Goal: Information Seeking & Learning: Learn about a topic

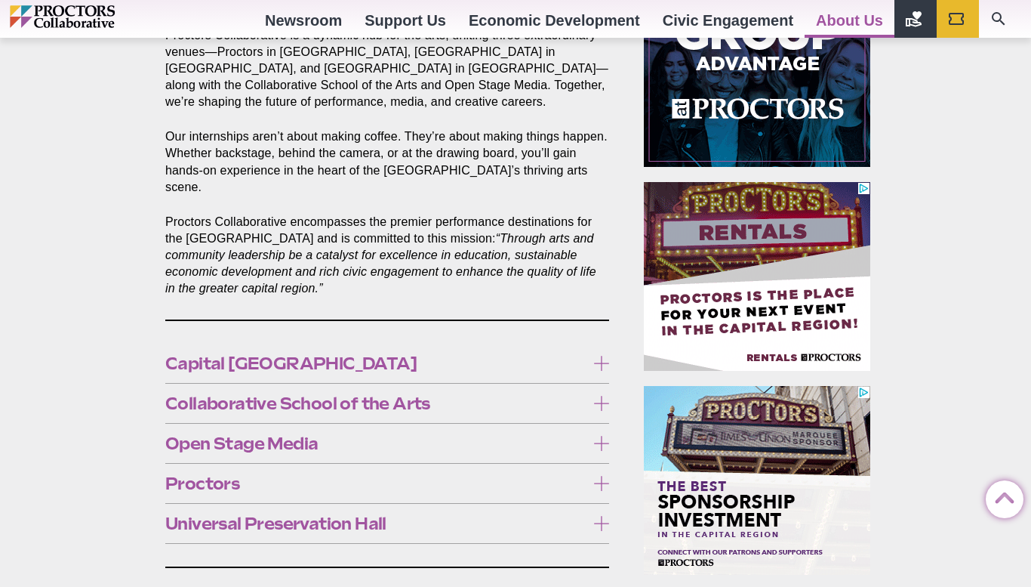
scroll to position [726, 0]
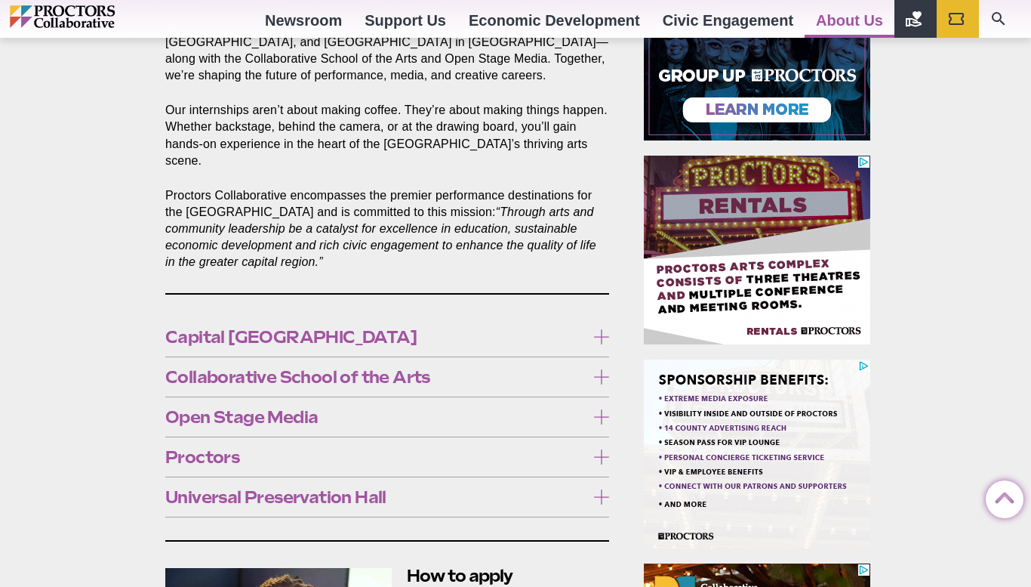
click at [601, 368] on label "Collaborative School of the Arts" at bounding box center [387, 377] width 444 height 28
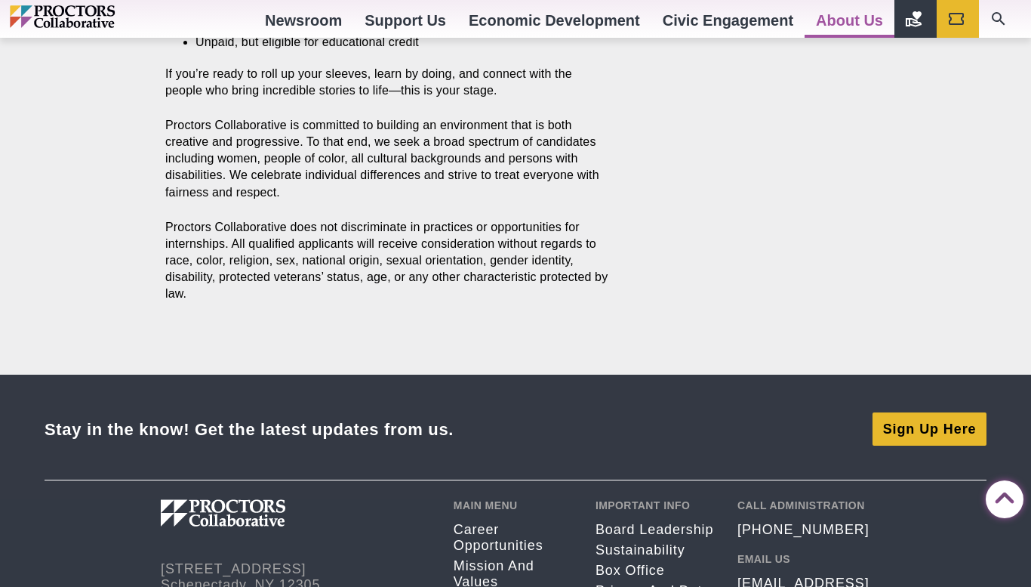
scroll to position [1781, 0]
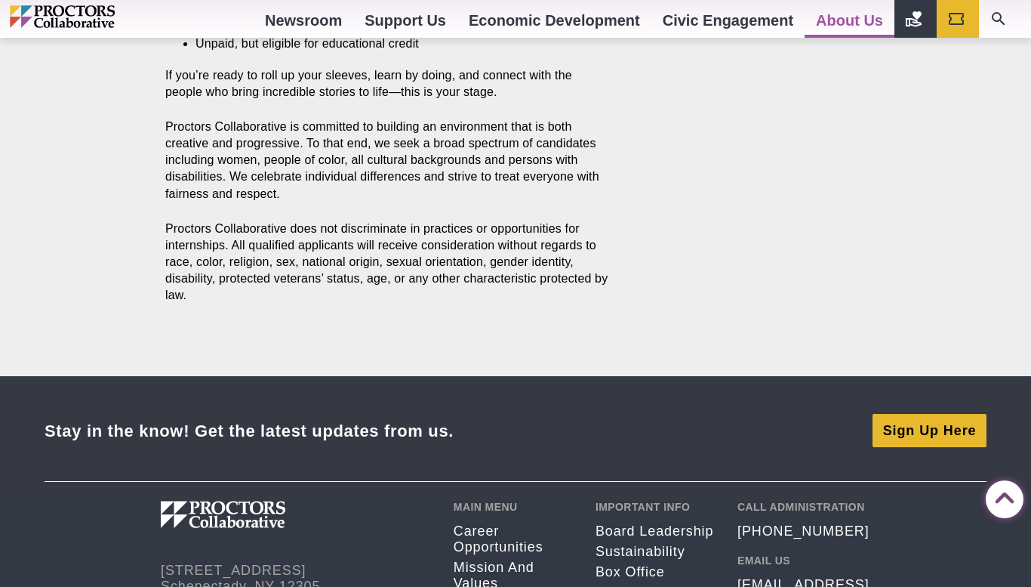
click at [459, 190] on p "The Collaborative School of the Arts offers a full summer of creative and perfo…" at bounding box center [387, 184] width 444 height 100
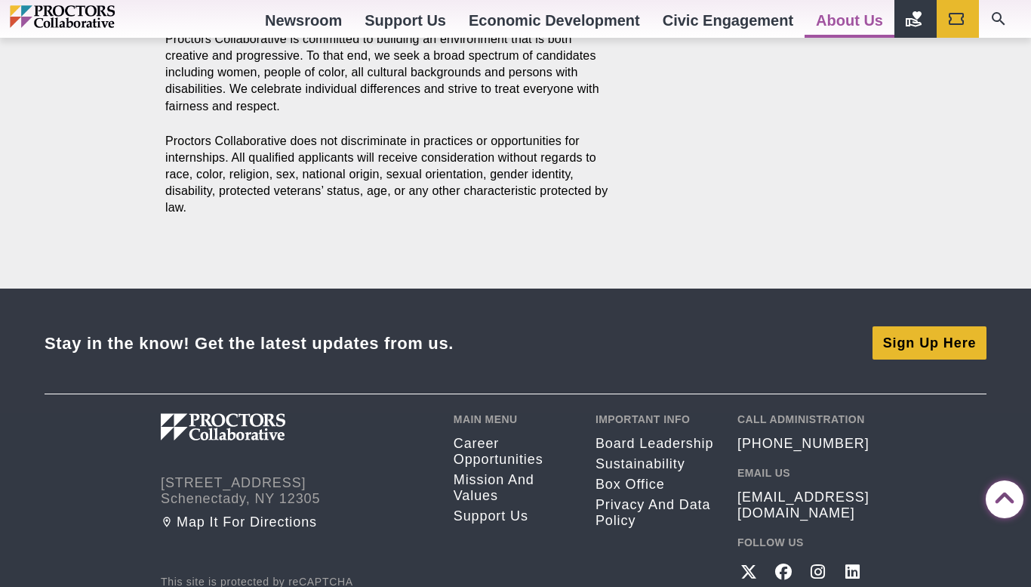
scroll to position [1865, 0]
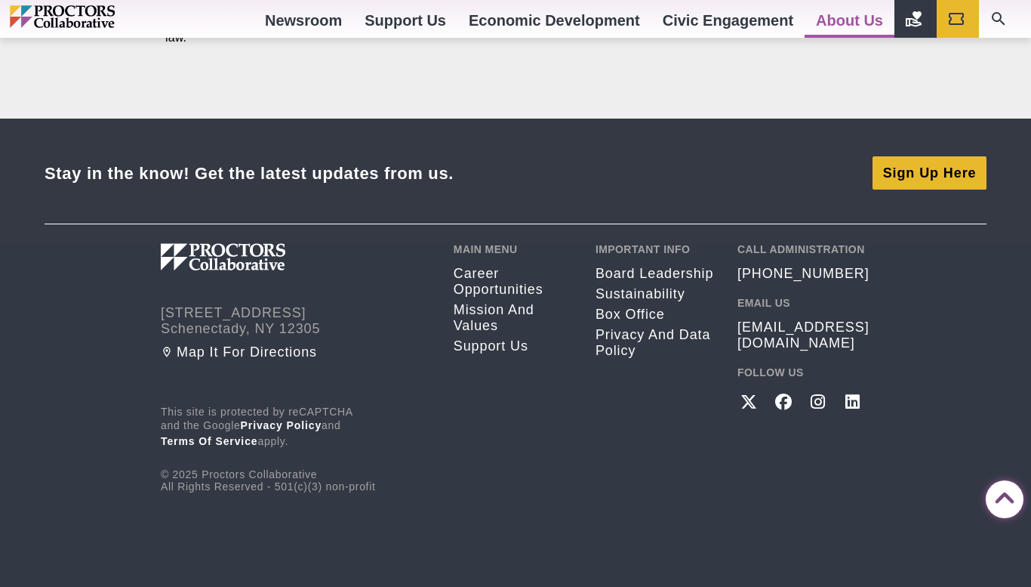
scroll to position [2078, 0]
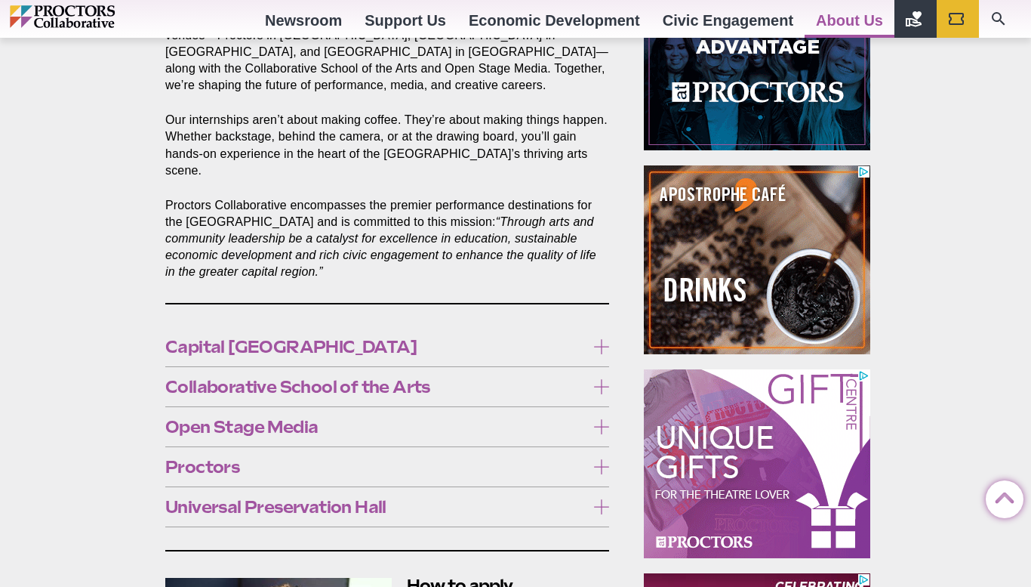
scroll to position [716, 0]
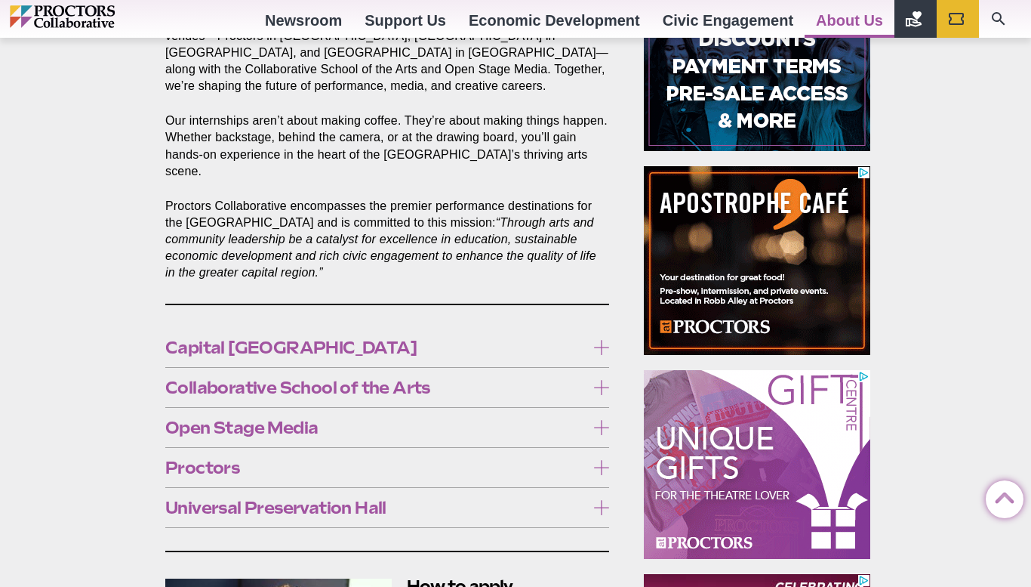
click at [597, 380] on icon at bounding box center [601, 387] width 15 height 15
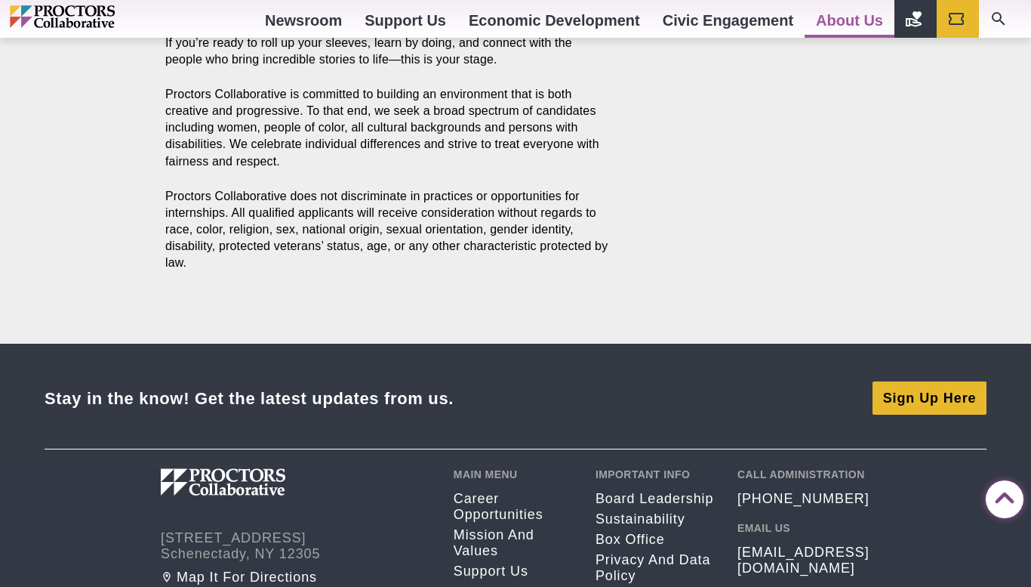
scroll to position [1818, 0]
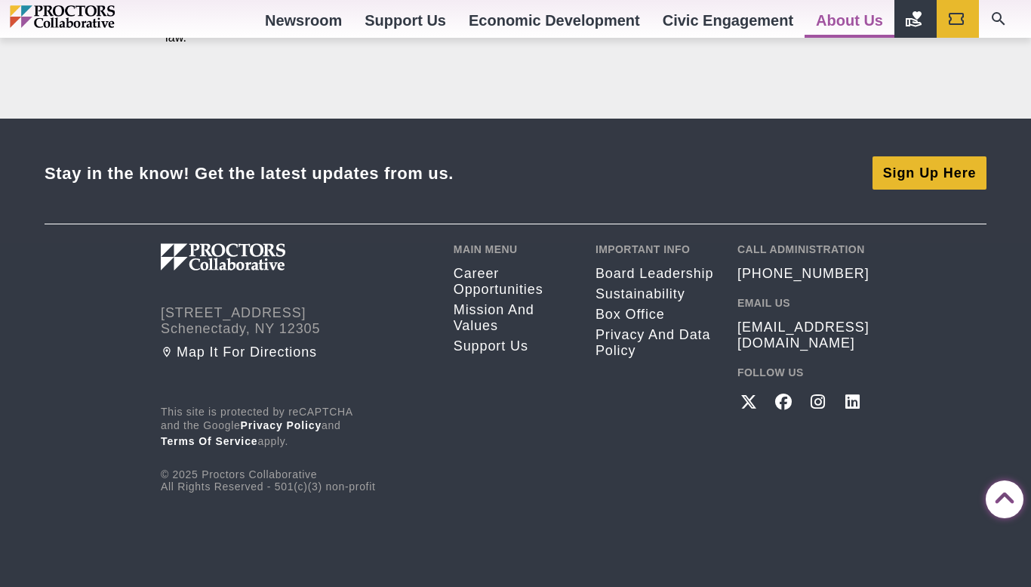
scroll to position [2116, 0]
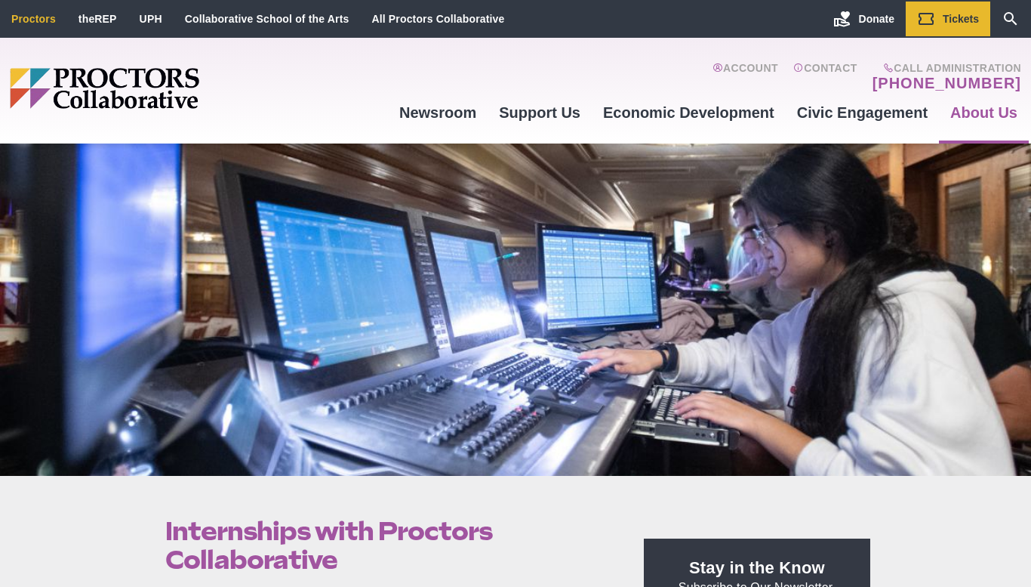
click at [53, 23] on link "Proctors" at bounding box center [33, 19] width 45 height 12
